Goal: Task Accomplishment & Management: Manage account settings

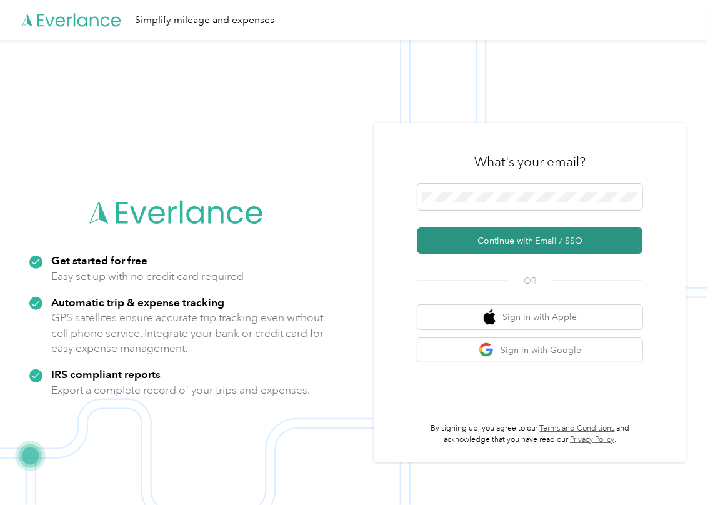
click at [460, 235] on button "Continue with Email / SSO" at bounding box center [529, 240] width 225 height 26
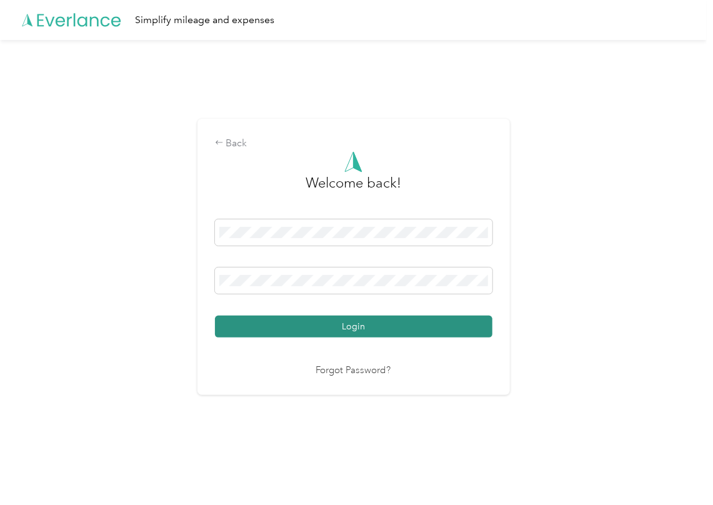
click at [287, 326] on button "Login" at bounding box center [353, 326] width 277 height 22
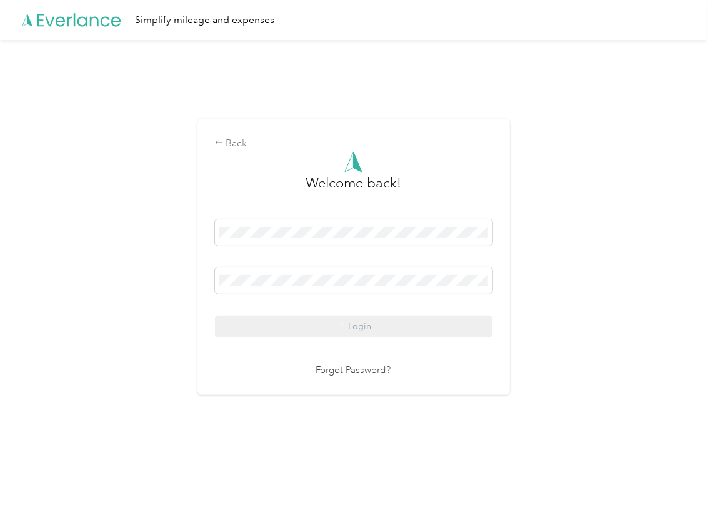
click at [332, 123] on div "Back Welcome back! Login Forgot Password?" at bounding box center [353, 257] width 312 height 276
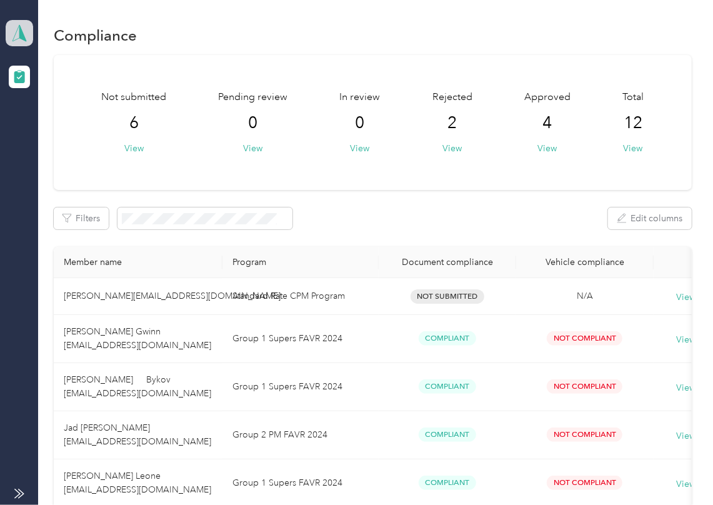
click at [21, 33] on polygon at bounding box center [22, 32] width 7 height 16
click at [47, 129] on div "Log out" at bounding box center [40, 130] width 48 height 13
